Goal: Task Accomplishment & Management: Complete application form

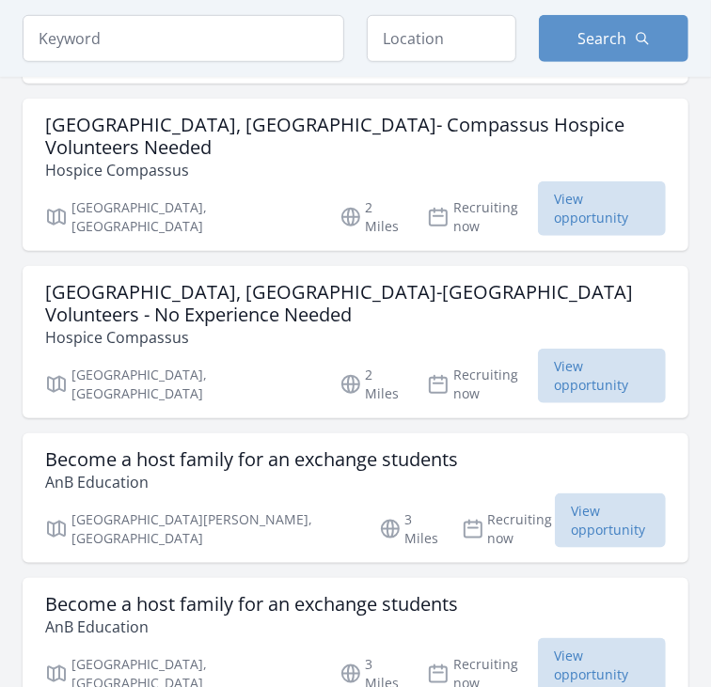
scroll to position [2687, 0]
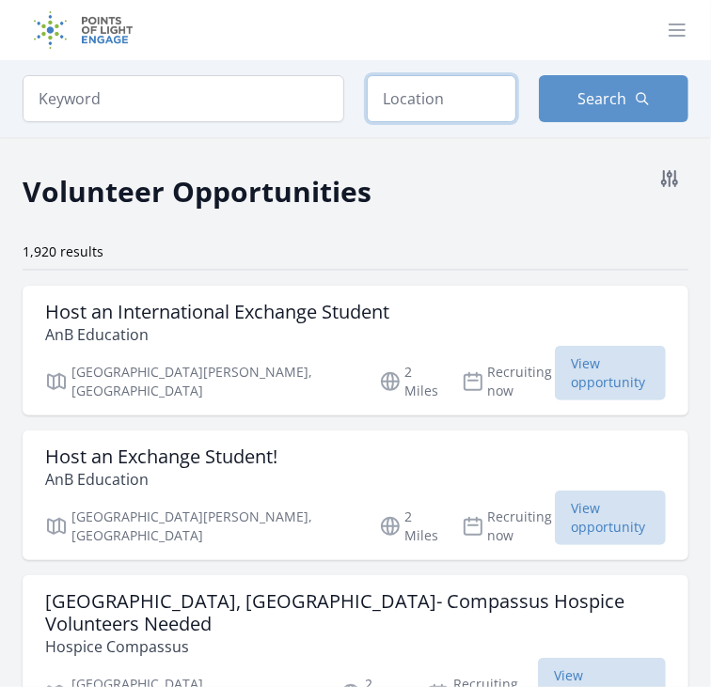
click at [460, 111] on input "text" at bounding box center [442, 98] width 150 height 47
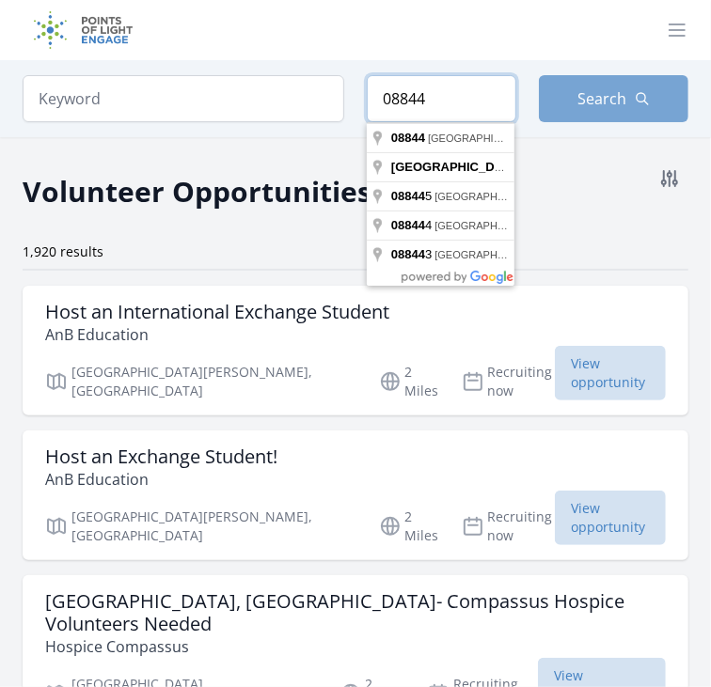
type input "08844"
click at [617, 108] on span "Search" at bounding box center [602, 98] width 49 height 23
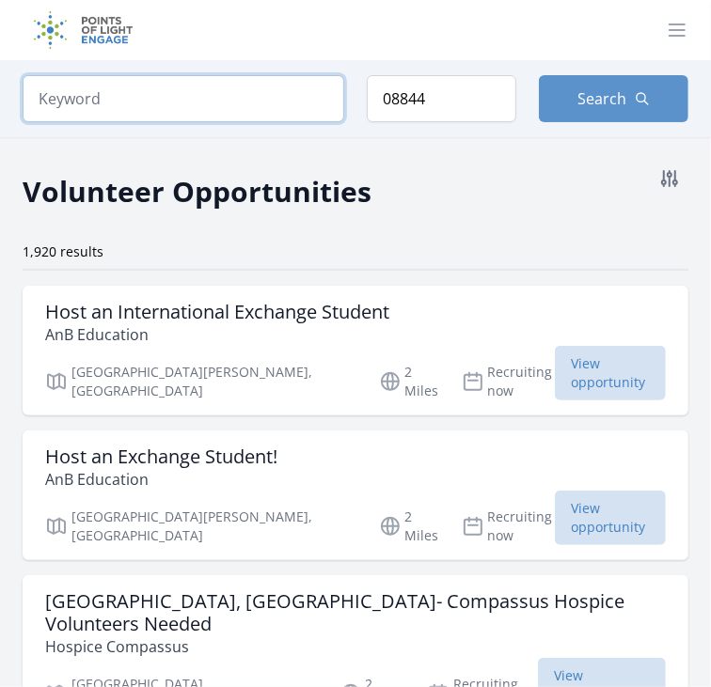
click at [268, 106] on input "search" at bounding box center [184, 98] width 322 height 47
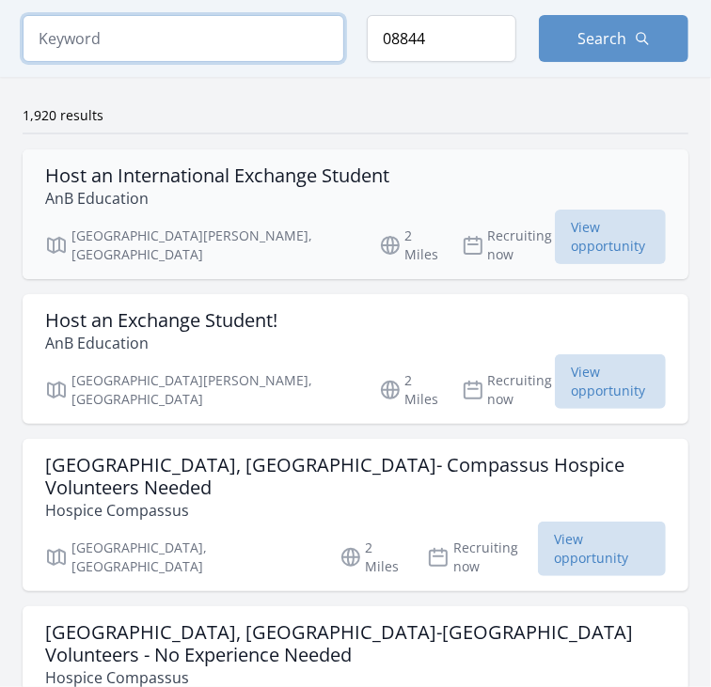
scroll to position [137, 0]
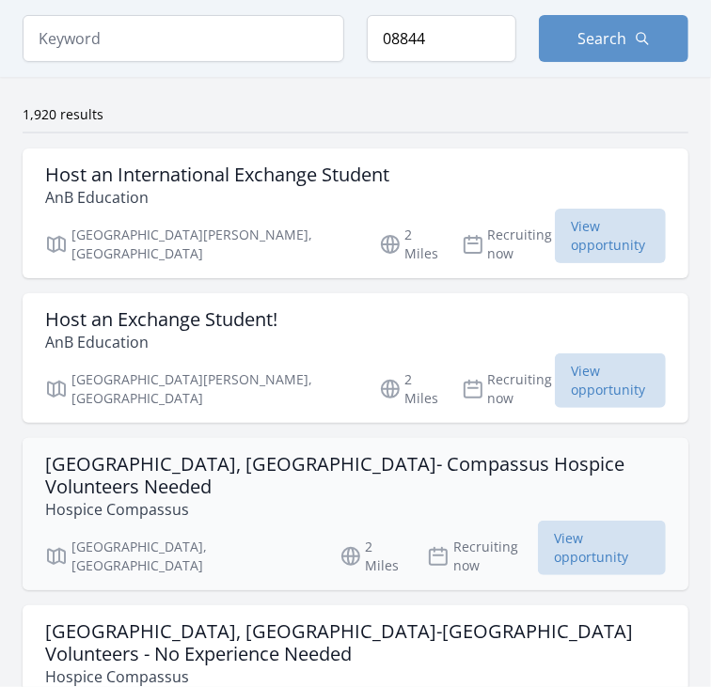
click at [377, 453] on h3 "[GEOGRAPHIC_DATA], [GEOGRAPHIC_DATA]- Compassus Hospice Volunteers Needed" at bounding box center [355, 475] width 621 height 45
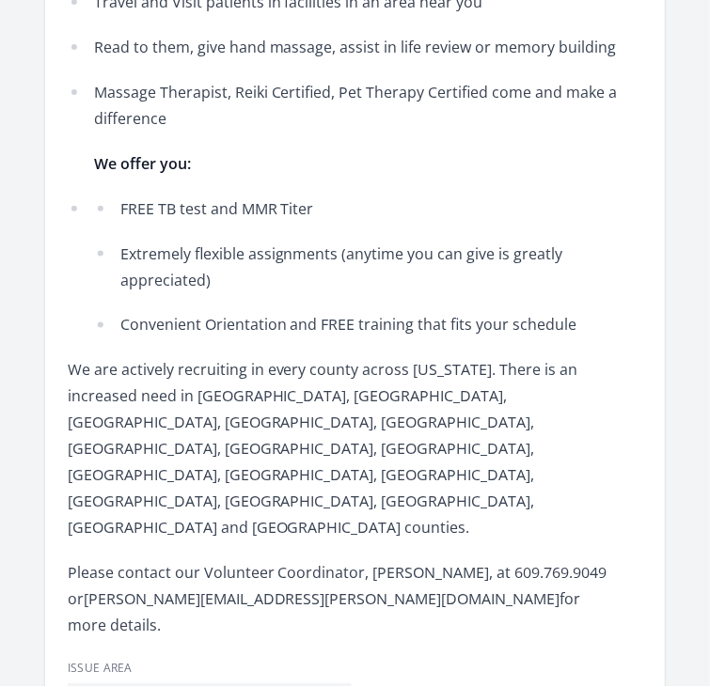
scroll to position [1066, 0]
